Goal: Obtain resource: Download file/media

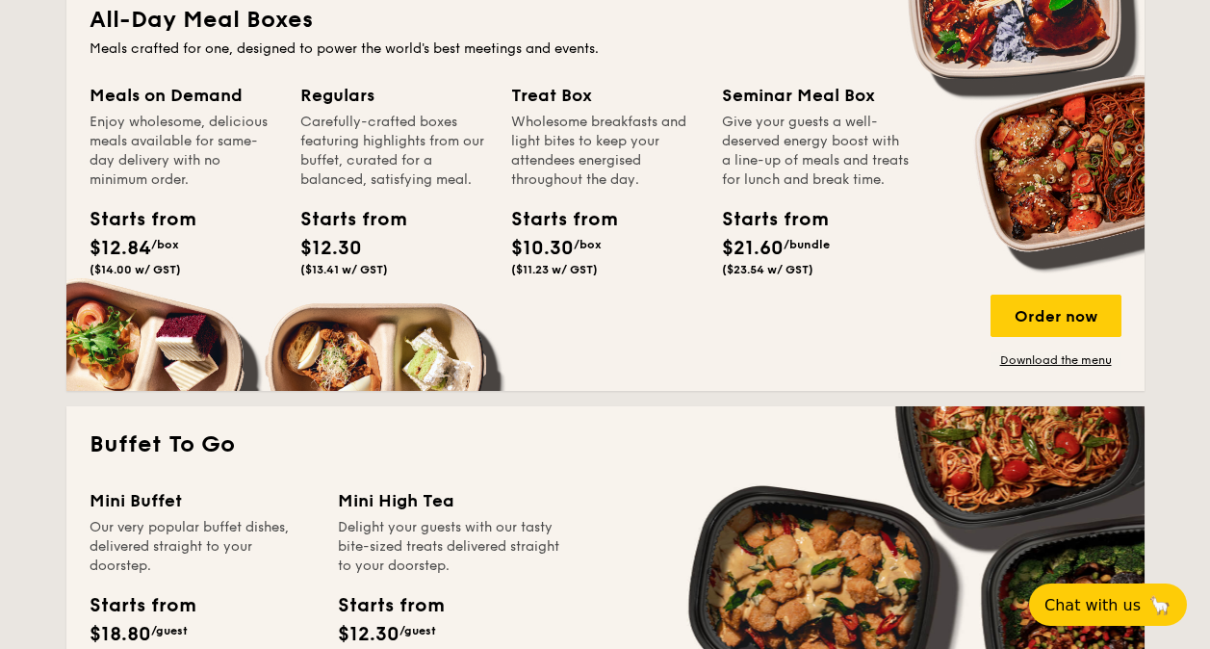
scroll to position [1444, 0]
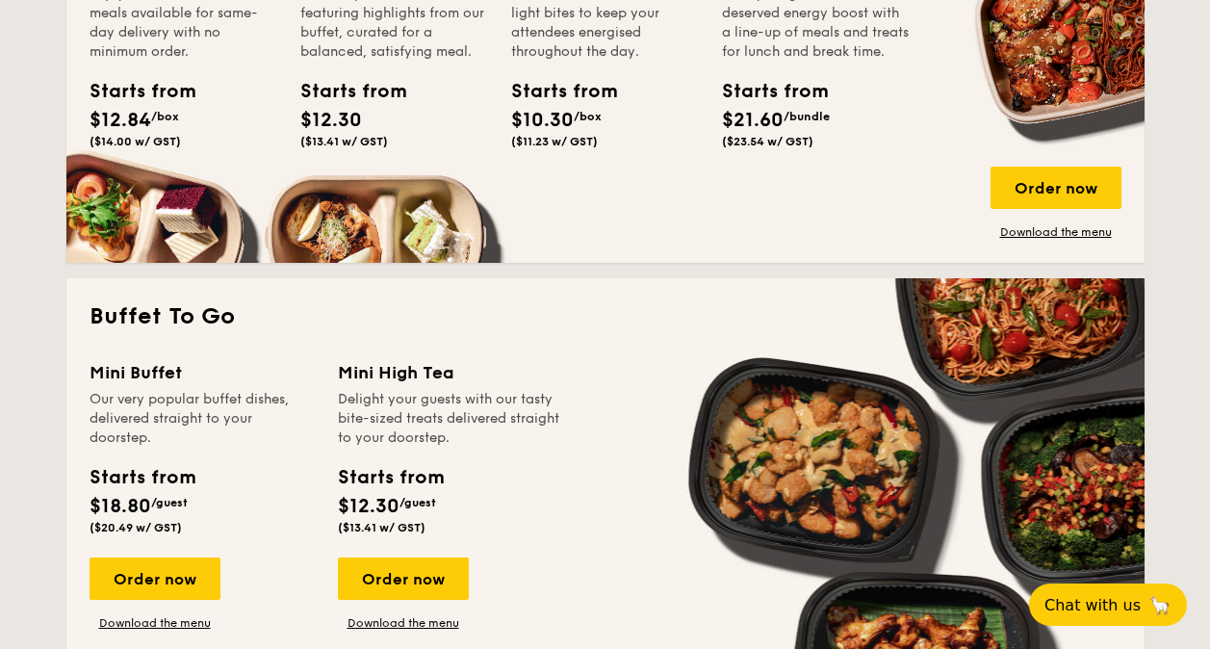
drag, startPoint x: 198, startPoint y: 396, endPoint x: 229, endPoint y: 437, distance: 51.6
click at [230, 440] on div "Our very popular buffet dishes, delivered straight to your doorstep." at bounding box center [202, 419] width 225 height 58
click at [241, 434] on div "Our very popular buffet dishes, delivered straight to your doorstep." at bounding box center [202, 419] width 225 height 58
click at [226, 422] on div "Our very popular buffet dishes, delivered straight to your doorstep." at bounding box center [202, 419] width 225 height 58
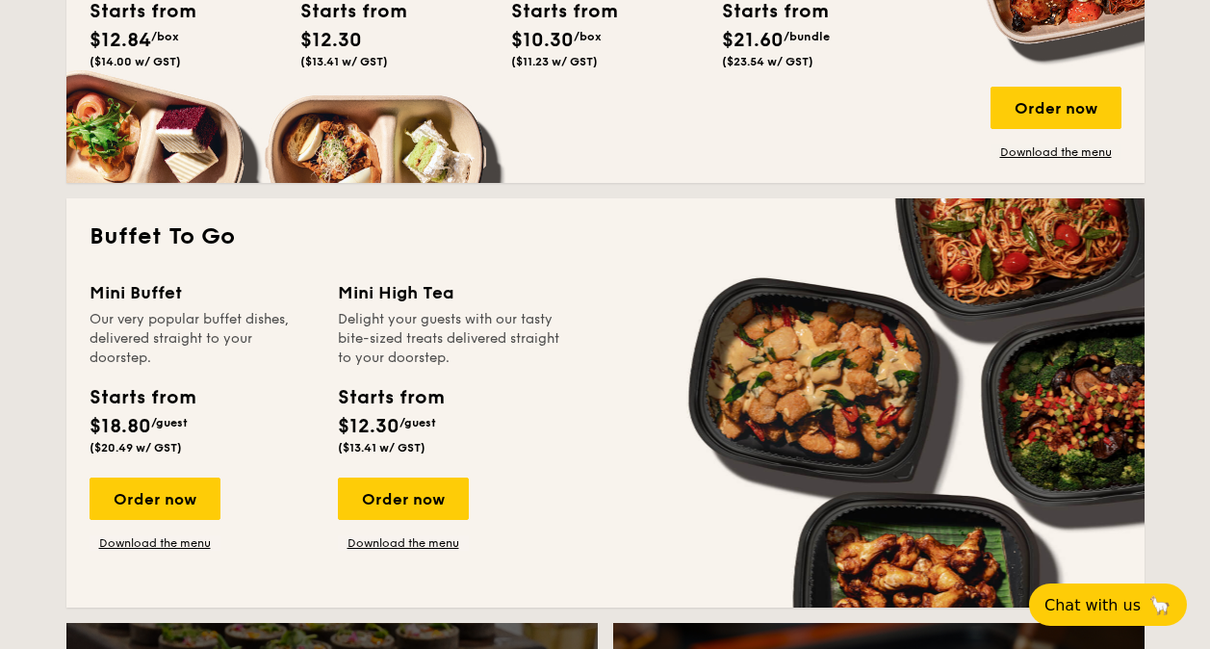
scroll to position [1540, 0]
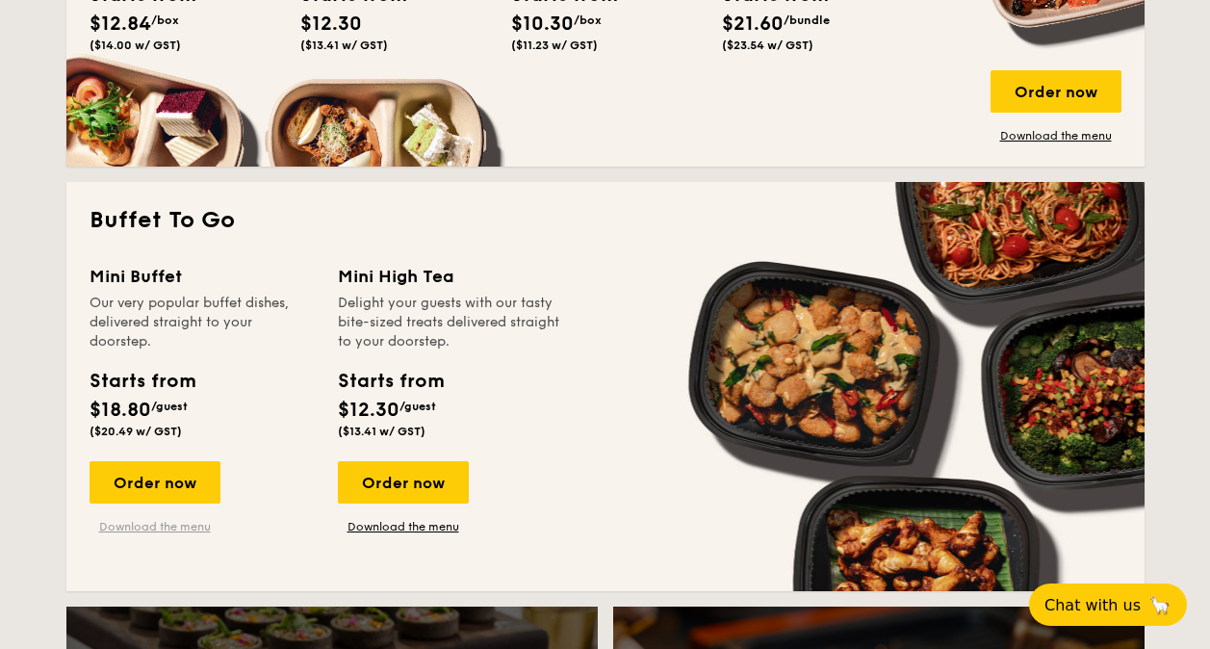
click at [173, 527] on link "Download the menu" at bounding box center [155, 526] width 131 height 15
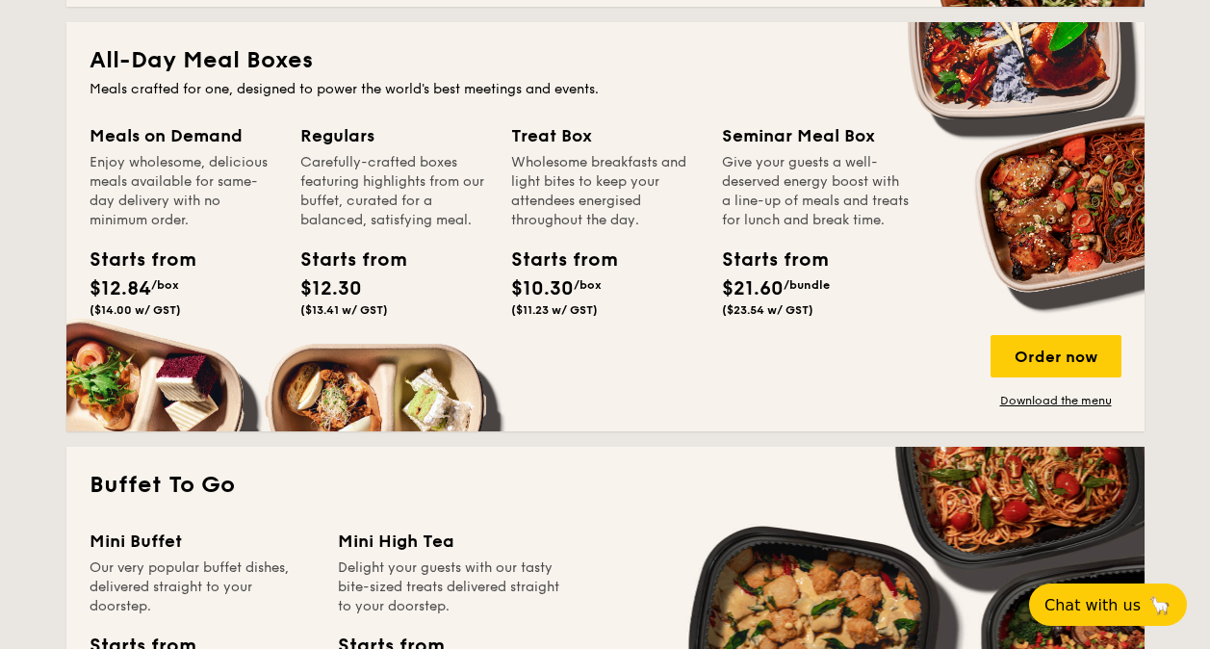
scroll to position [1251, 0]
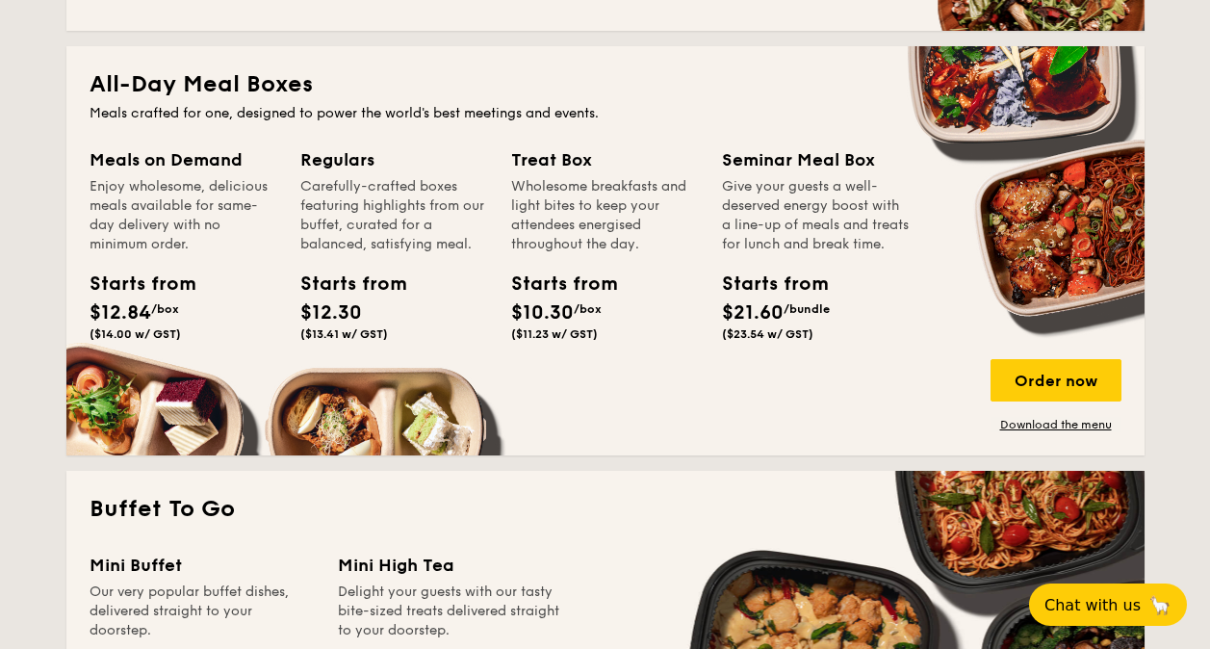
drag, startPoint x: 307, startPoint y: 175, endPoint x: 393, endPoint y: 263, distance: 122.5
click at [393, 263] on div "Regulars Carefully-crafted boxes featuring highlights from our buffet, curated …" at bounding box center [394, 247] width 188 height 202
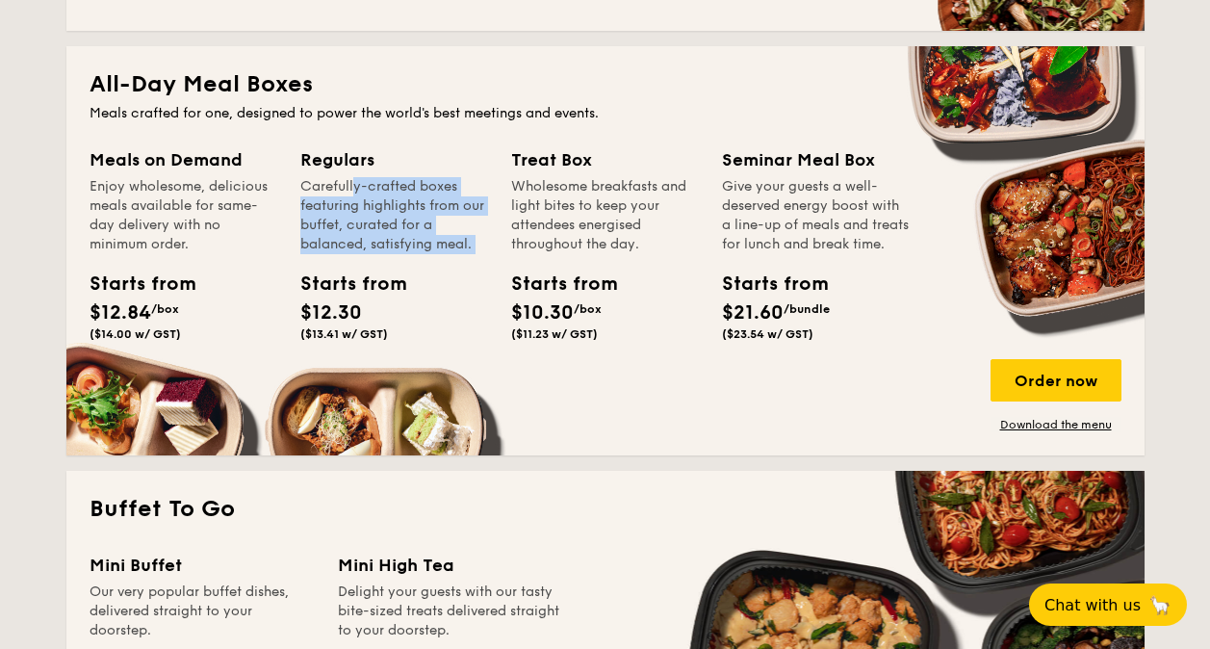
click at [399, 259] on div "Regulars Carefully-crafted boxes featuring highlights from our buffet, curated …" at bounding box center [394, 247] width 188 height 202
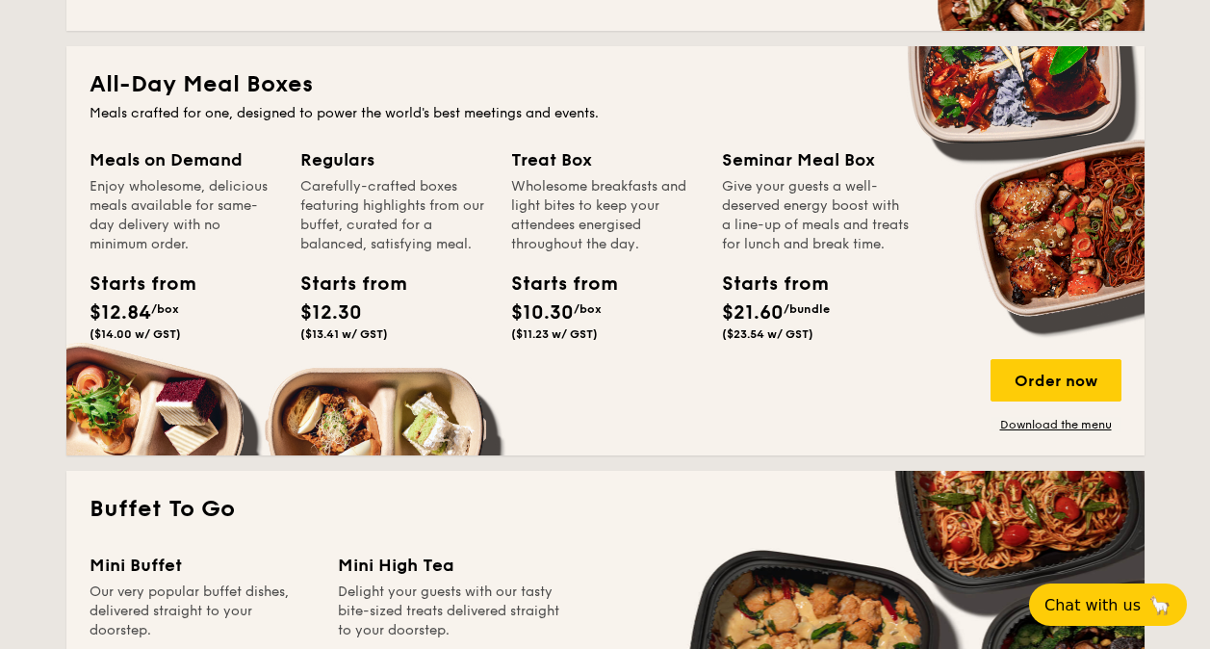
drag, startPoint x: 449, startPoint y: 177, endPoint x: 471, endPoint y: 251, distance: 77.4
click at [471, 251] on div "Carefully-crafted boxes featuring highlights from our buffet, curated for a bal…" at bounding box center [394, 215] width 188 height 77
click at [502, 192] on div "Regulars Carefully-crafted boxes featuring highlights from our buffet, curated …" at bounding box center [405, 270] width 211 height 248
drag, startPoint x: 817, startPoint y: 179, endPoint x: 837, endPoint y: 263, distance: 85.9
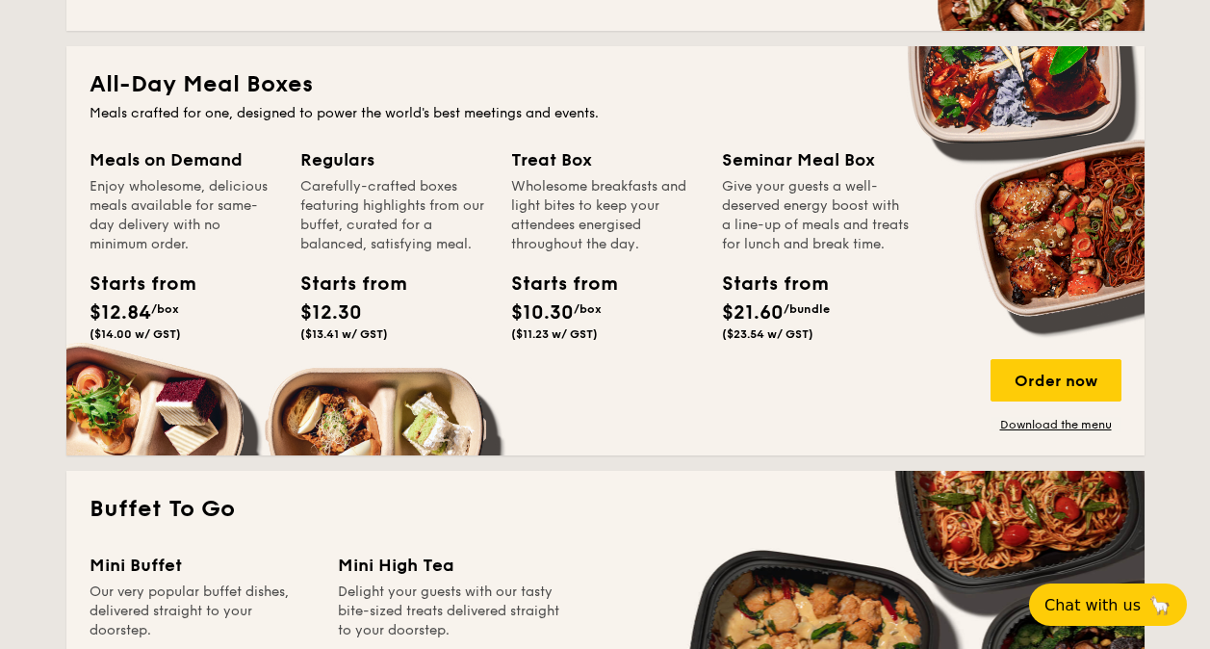
click at [837, 254] on div "Give your guests a well-deserved energy boost with a line-up of meals and treat…" at bounding box center [816, 215] width 188 height 77
click at [780, 254] on div "Give your guests a well-deserved energy boost with a line-up of meals and treat…" at bounding box center [816, 215] width 188 height 77
click at [1036, 423] on link "Download the menu" at bounding box center [1056, 424] width 131 height 15
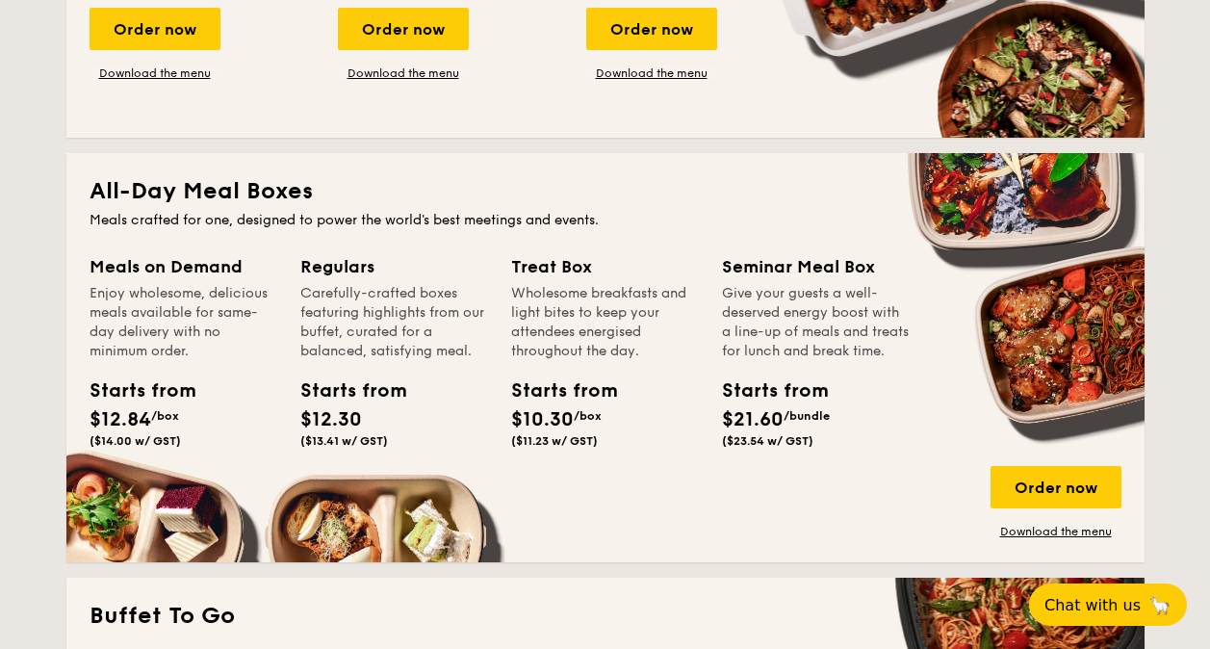
scroll to position [1159, 0]
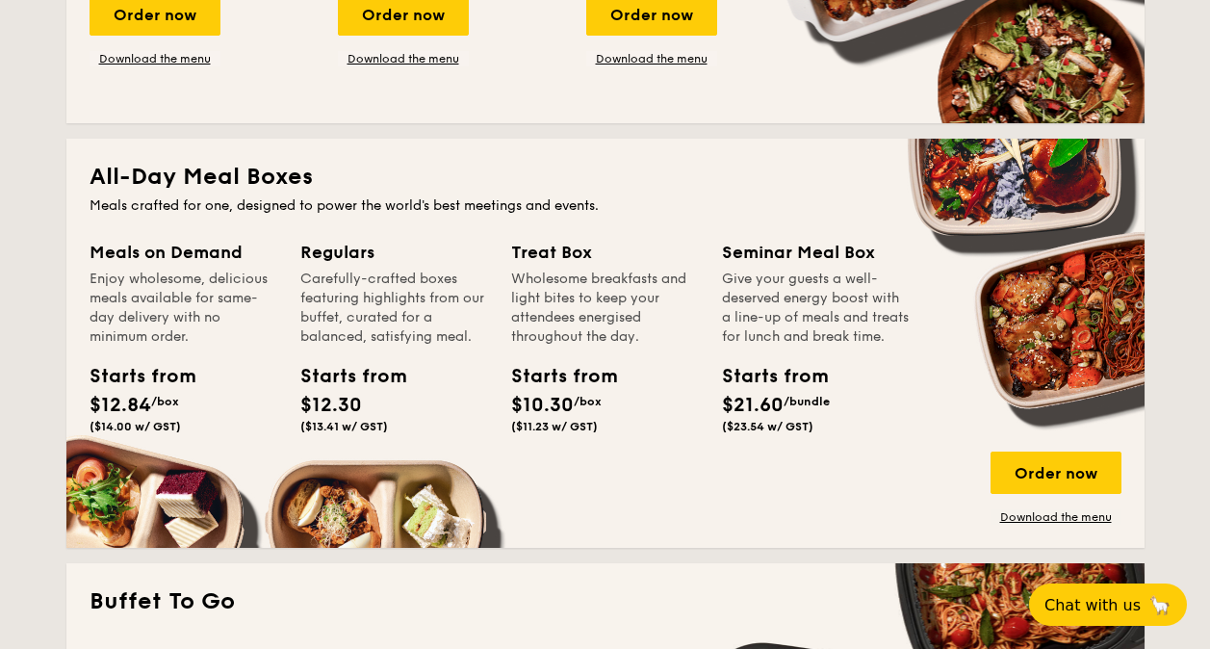
drag, startPoint x: 570, startPoint y: 296, endPoint x: 628, endPoint y: 349, distance: 79.0
click at [628, 349] on div "Treat Box Wholesome breakfasts and light bites to keep your attendees energised…" at bounding box center [605, 340] width 188 height 202
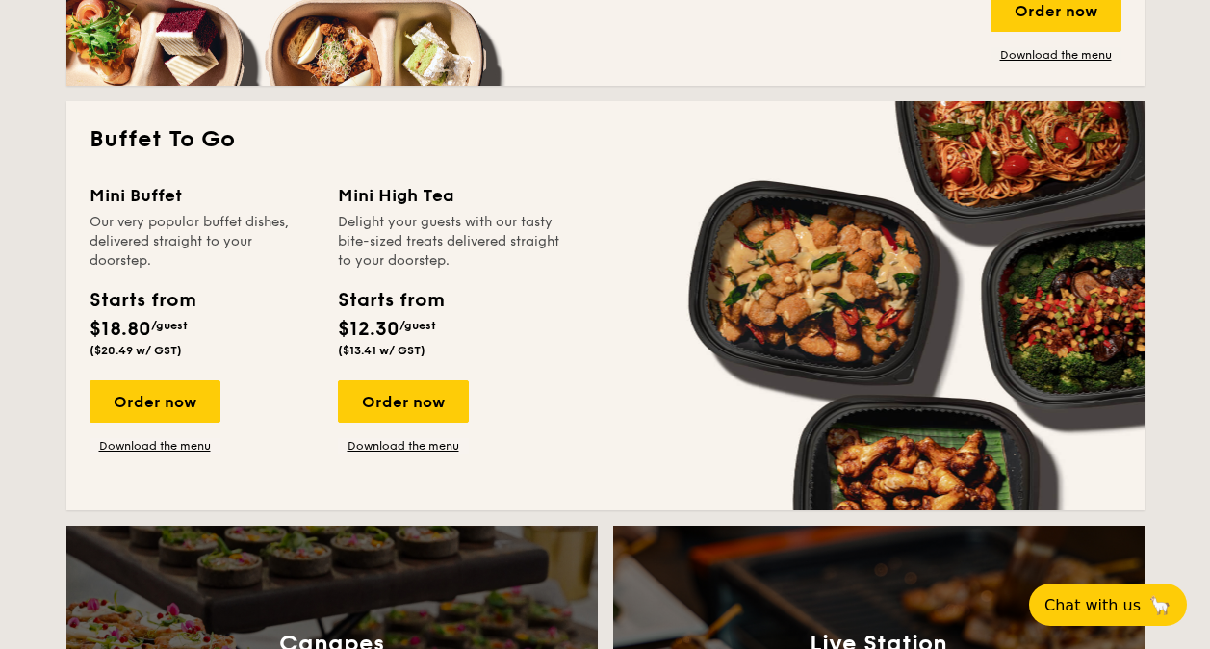
scroll to position [1640, 0]
